Goal: Task Accomplishment & Management: Use online tool/utility

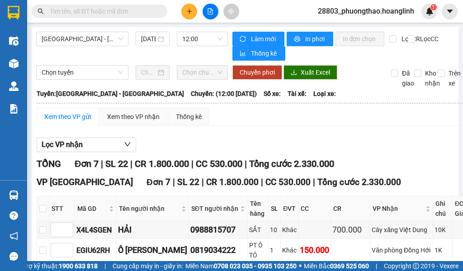
click at [125, 14] on input "text" at bounding box center [103, 11] width 107 height 10
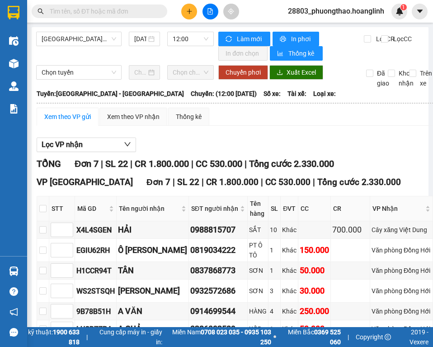
click at [91, 12] on input "text" at bounding box center [103, 11] width 107 height 10
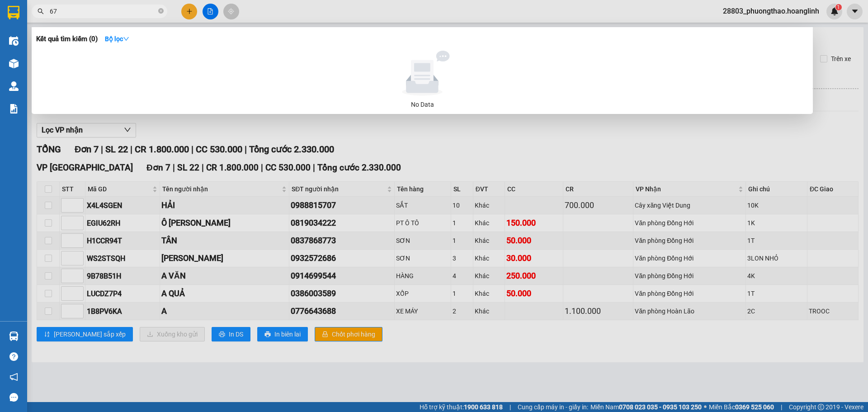
type input "67"
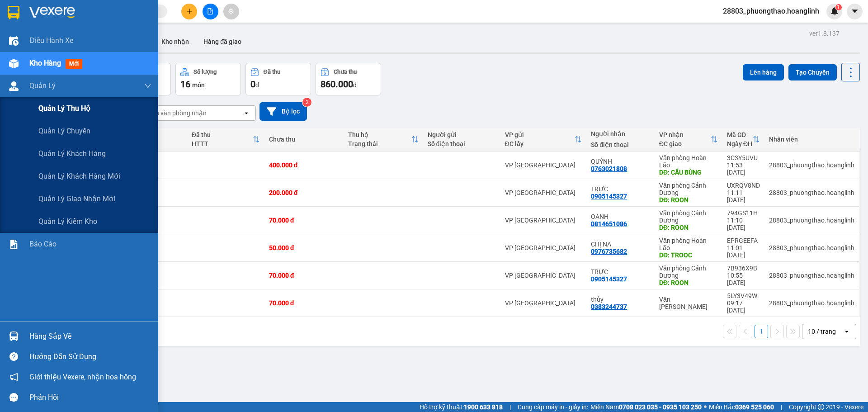
click at [67, 110] on span "Quản lý thu hộ" at bounding box center [64, 108] width 52 height 11
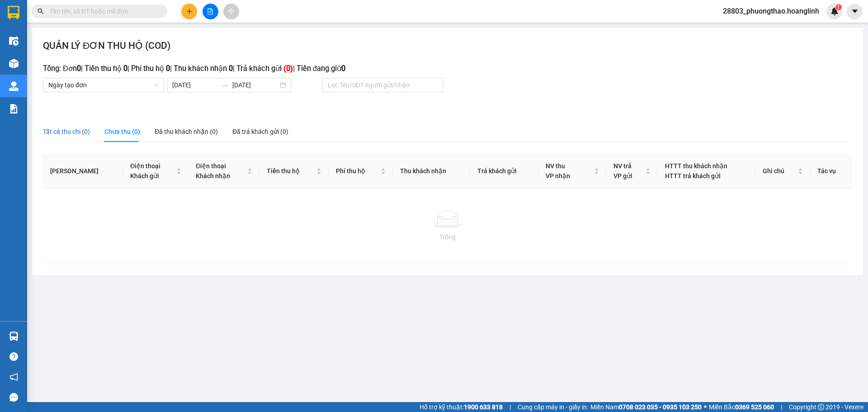
click at [51, 133] on div "Tất cả thu chi (0)" at bounding box center [66, 132] width 47 height 10
